Goal: Check status: Check status

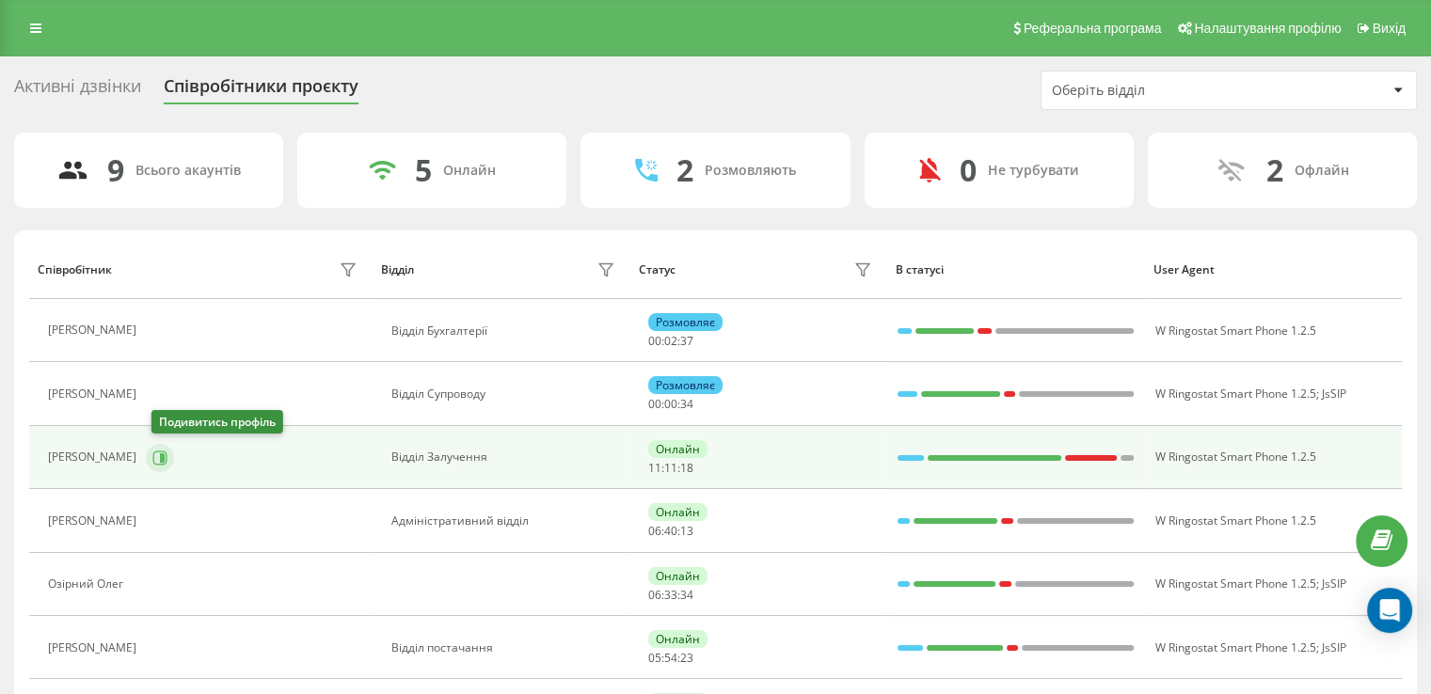
click at [165, 452] on icon at bounding box center [162, 456] width 5 height 9
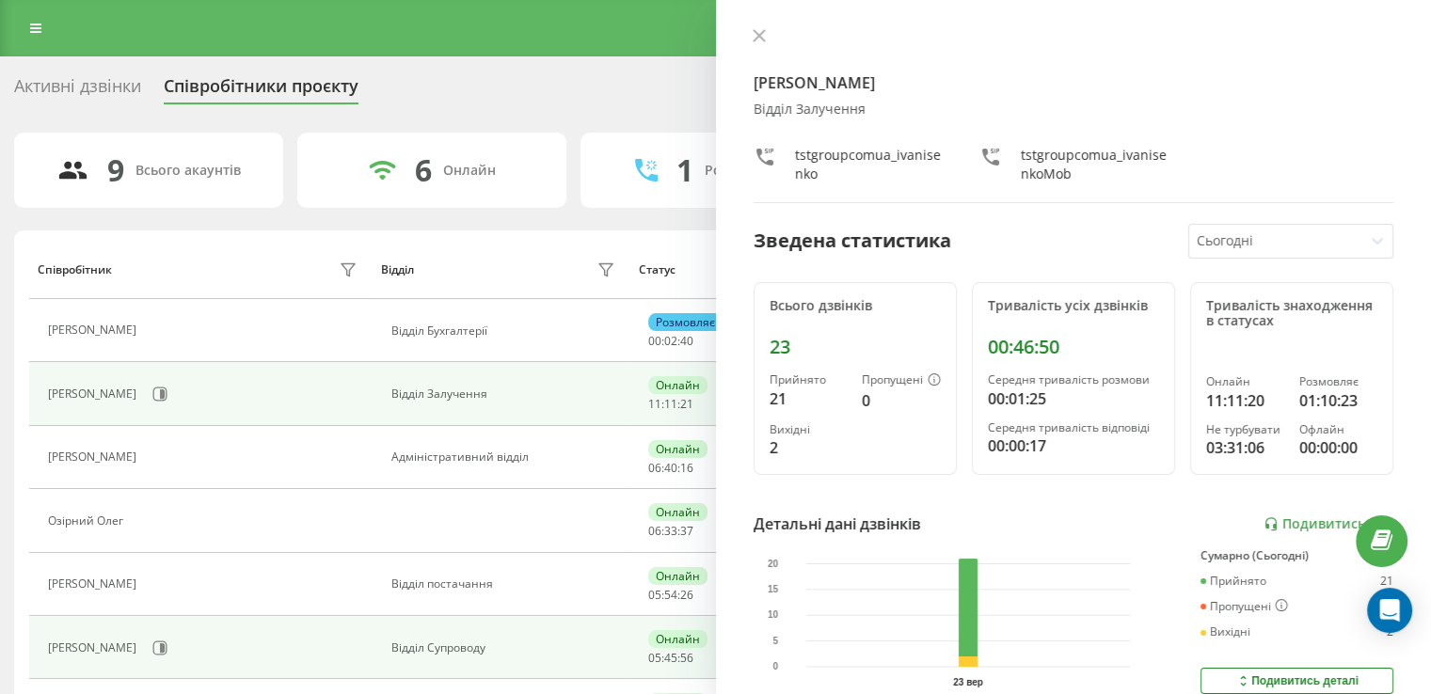
scroll to position [94, 0]
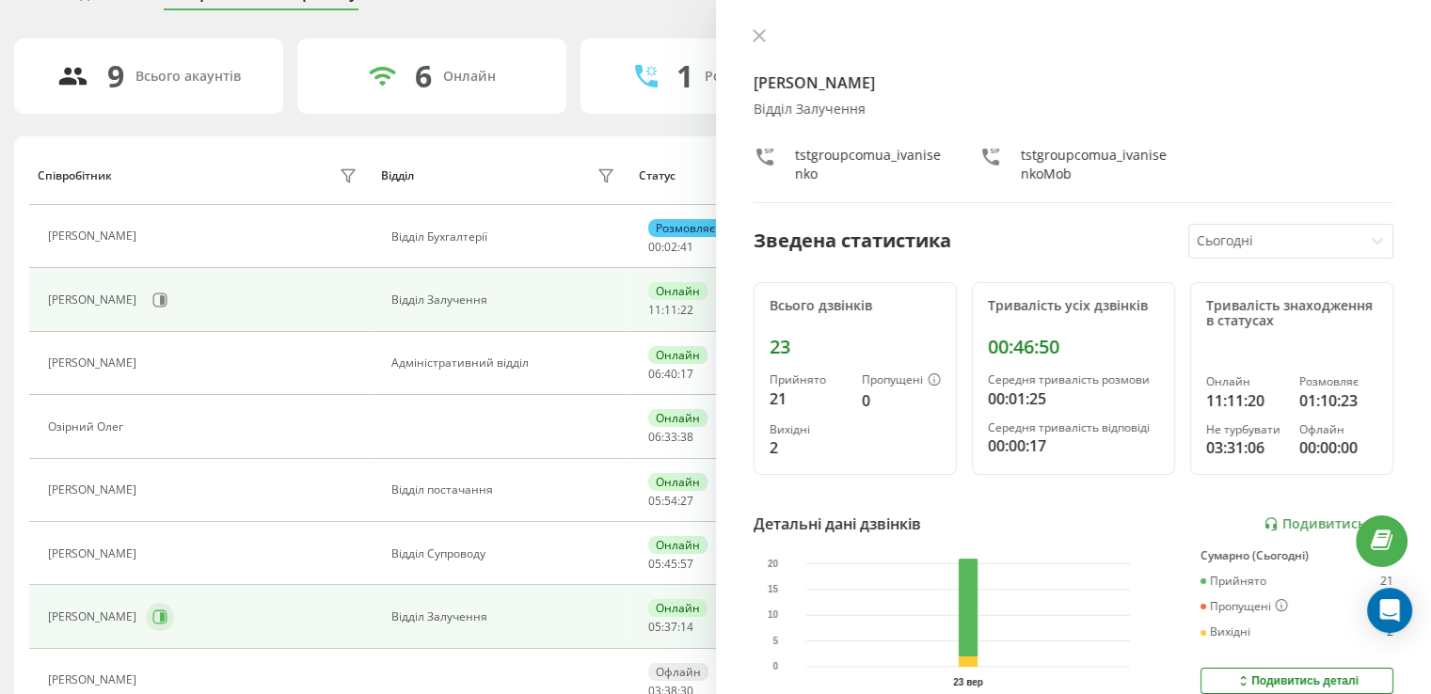
click at [167, 611] on icon at bounding box center [159, 617] width 15 height 15
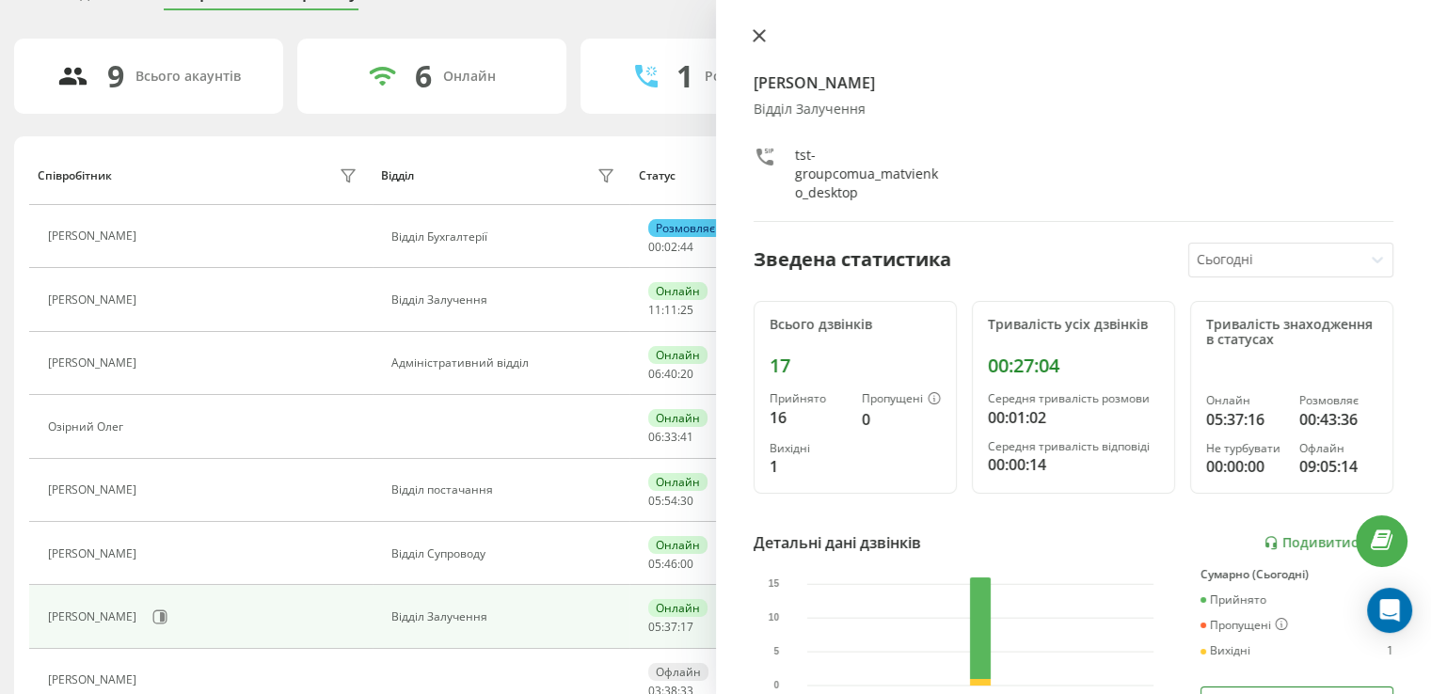
click at [756, 42] on button at bounding box center [759, 37] width 24 height 18
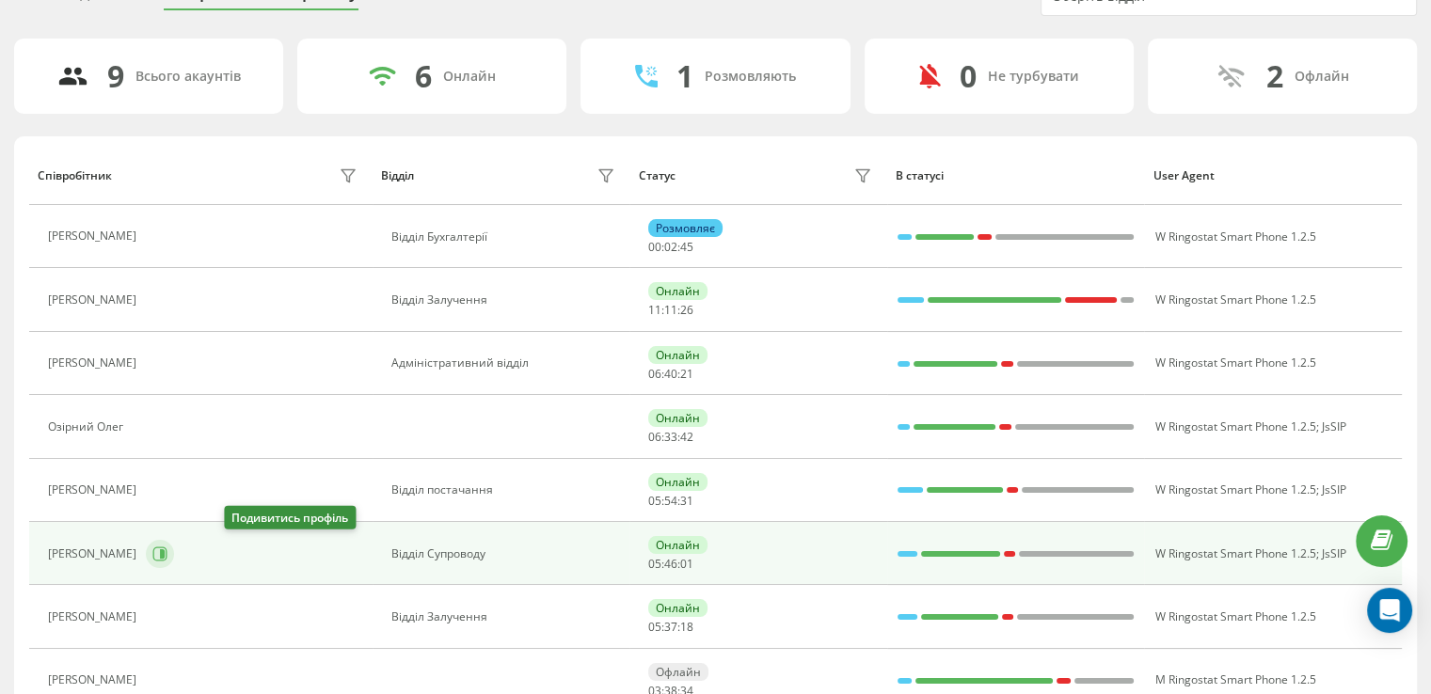
click at [167, 558] on icon at bounding box center [159, 554] width 15 height 15
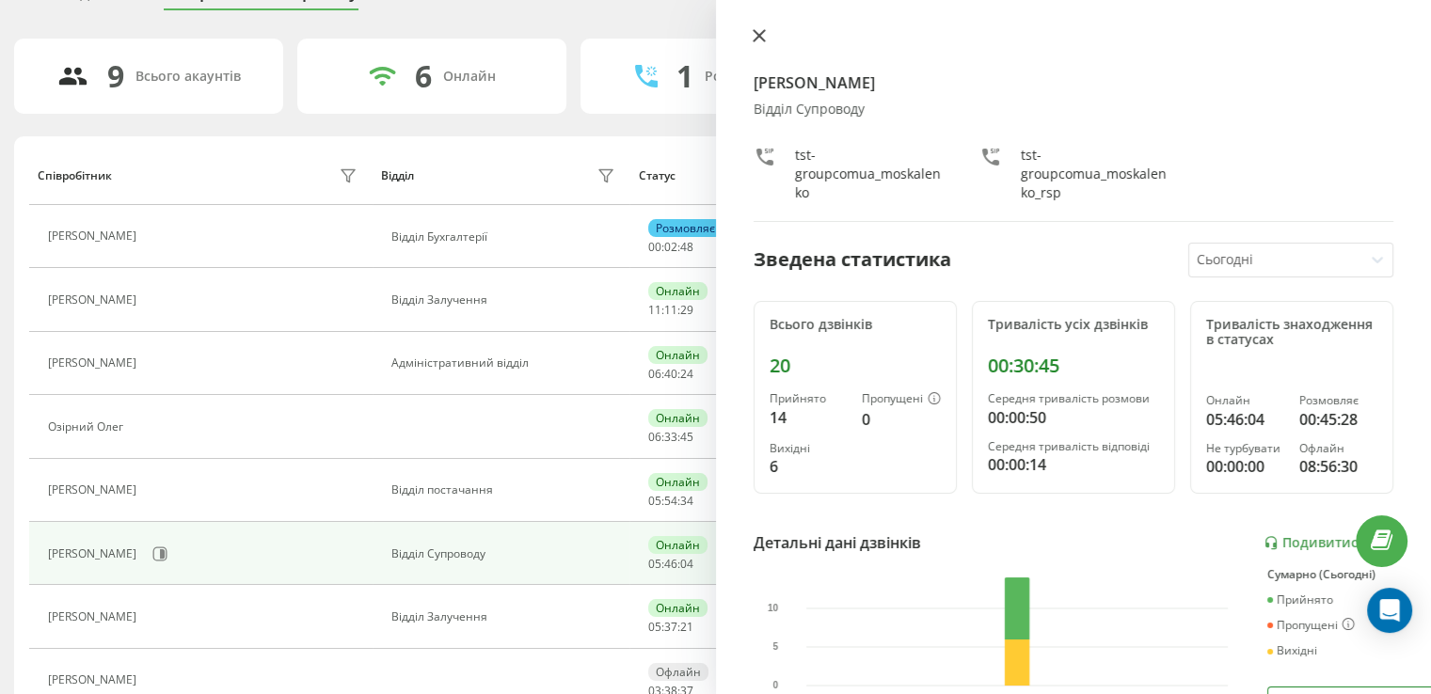
click at [761, 38] on icon at bounding box center [758, 35] width 11 height 11
